Goal: Find specific page/section: Find specific page/section

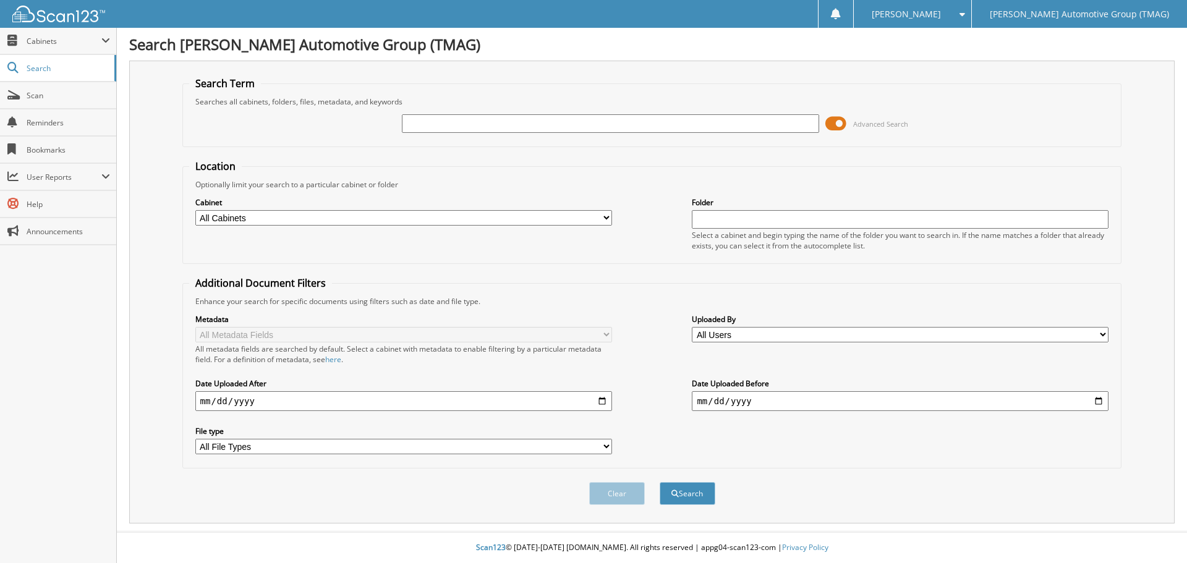
click at [525, 124] on input "text" at bounding box center [610, 123] width 417 height 19
type input "[PERSON_NAME]"
click at [660, 482] on button "Search" at bounding box center [688, 493] width 56 height 23
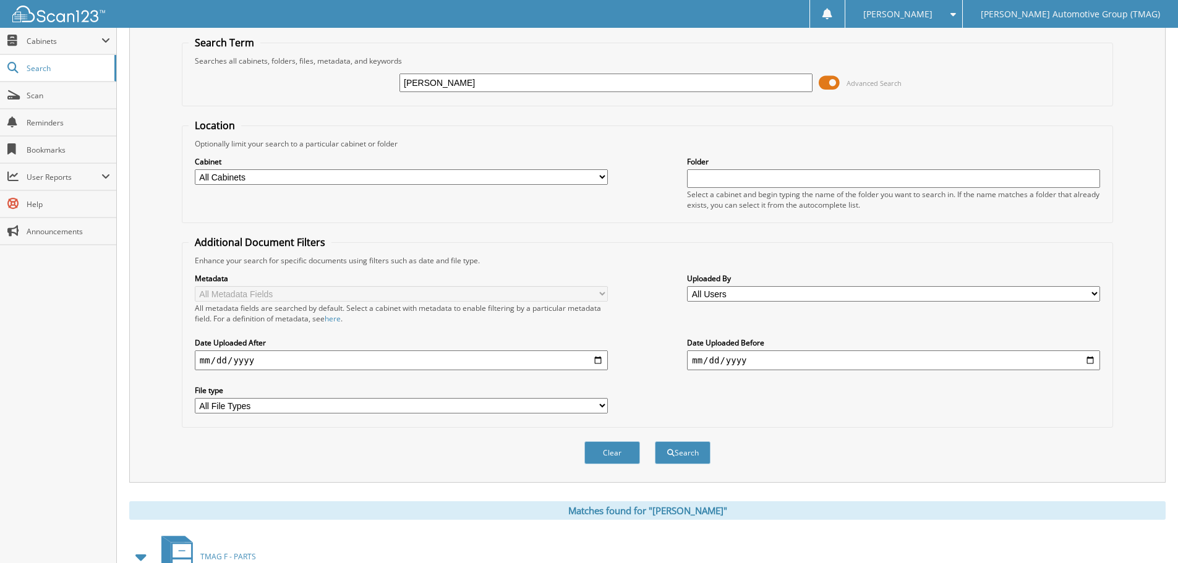
scroll to position [309, 0]
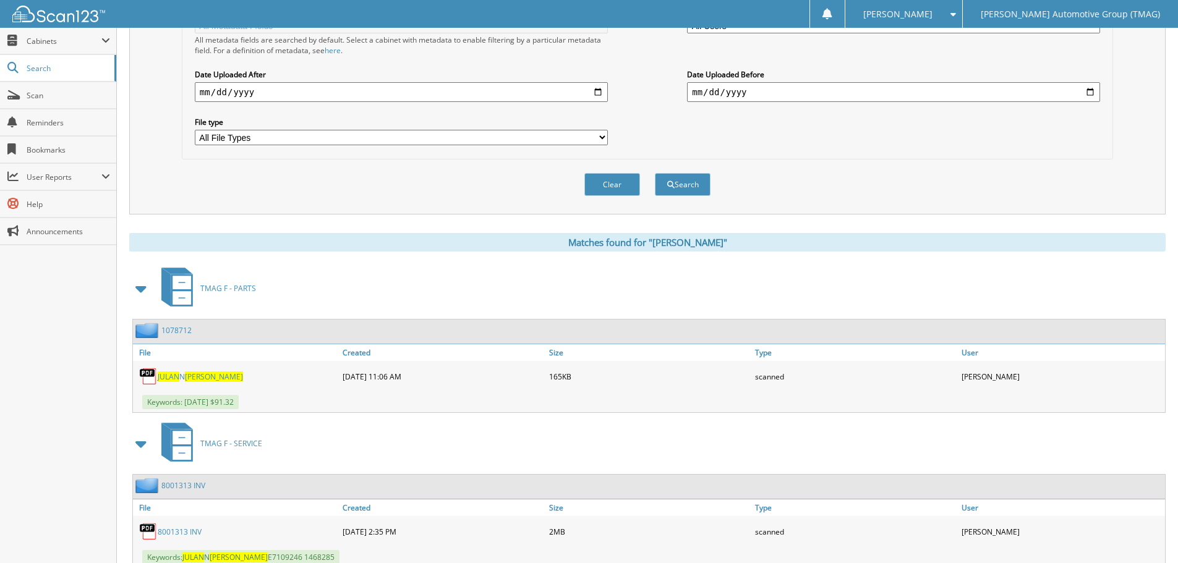
click at [131, 289] on span at bounding box center [141, 289] width 25 height 30
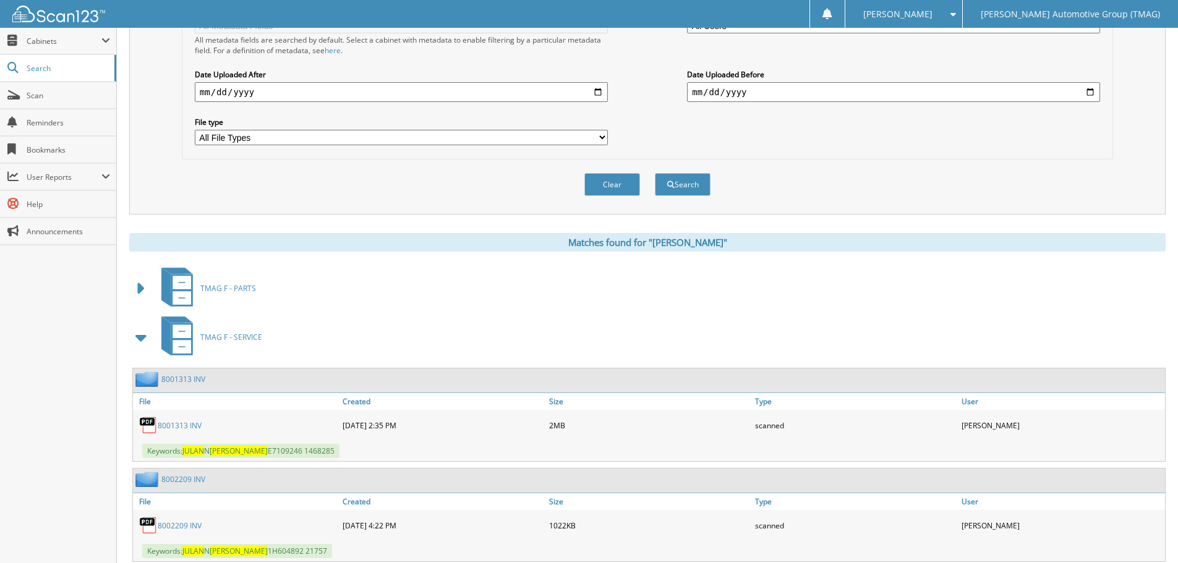
click at [138, 339] on span at bounding box center [141, 338] width 17 height 22
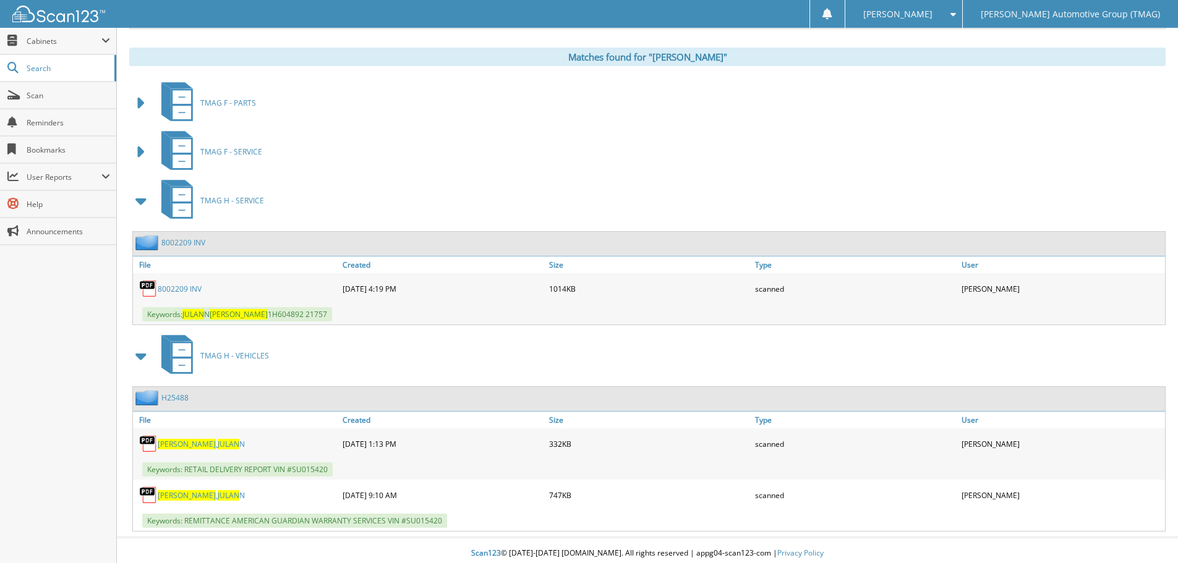
click at [139, 205] on span at bounding box center [141, 201] width 17 height 22
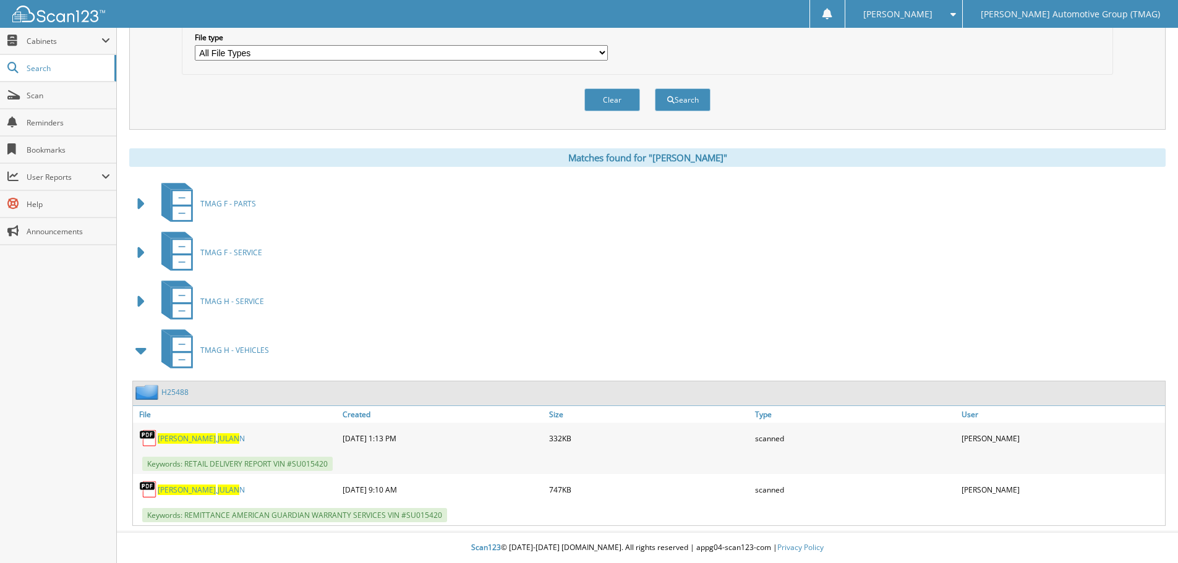
click at [176, 487] on span "PINZON" at bounding box center [187, 490] width 58 height 11
click at [174, 392] on link "H25488" at bounding box center [174, 392] width 27 height 11
